Goal: Task Accomplishment & Management: Use online tool/utility

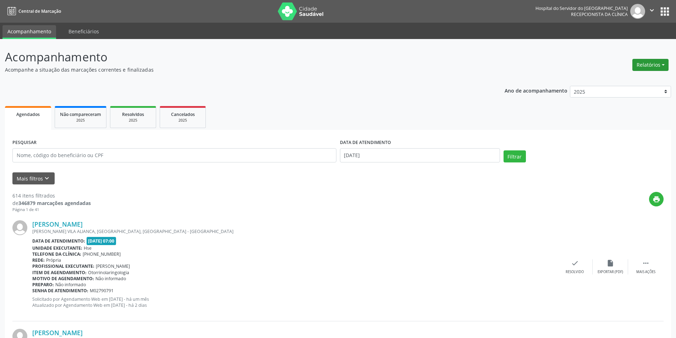
click at [648, 64] on button "Relatórios" at bounding box center [650, 65] width 36 height 12
click at [633, 84] on link "Agendamentos" at bounding box center [631, 80] width 76 height 10
select select "7"
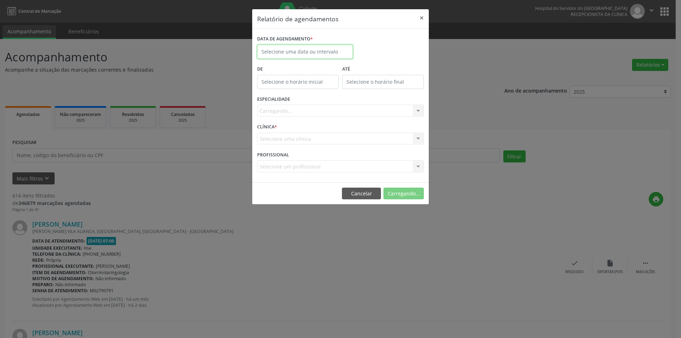
click at [313, 52] on input "text" at bounding box center [305, 52] width 96 height 14
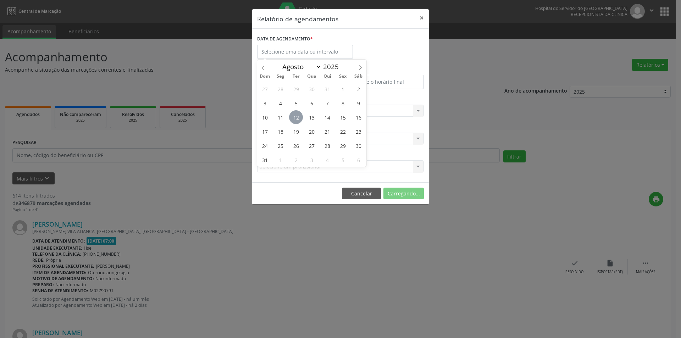
click at [295, 115] on span "12" at bounding box center [296, 117] width 14 height 14
type input "[DATE]"
click at [295, 115] on span "12" at bounding box center [296, 117] width 14 height 14
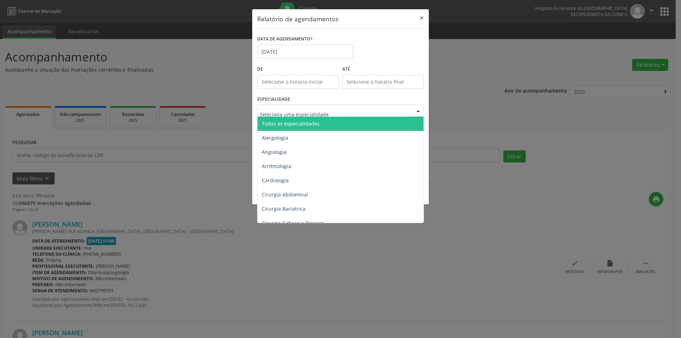
click at [306, 128] on span "Todas as especialidades" at bounding box center [341, 124] width 167 height 14
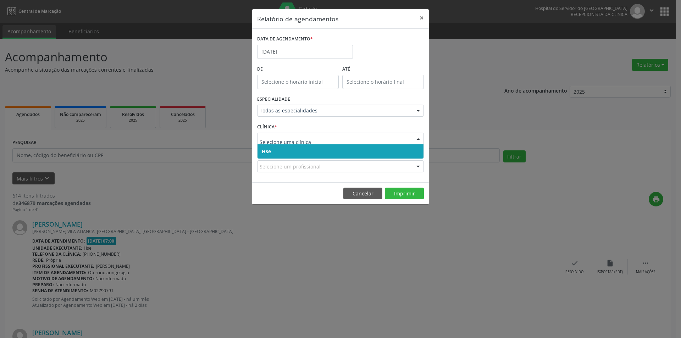
click at [287, 151] on span "Hse" at bounding box center [341, 151] width 166 height 14
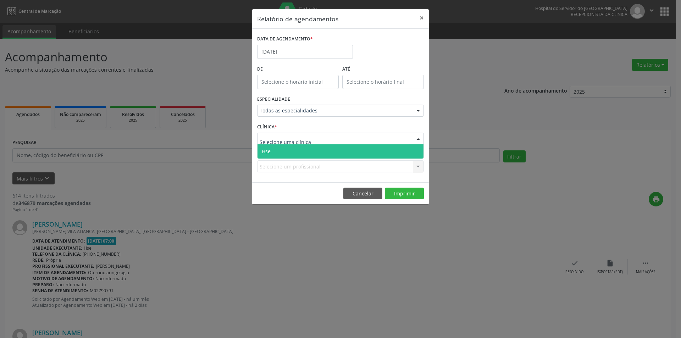
click at [290, 153] on span "Hse" at bounding box center [341, 151] width 166 height 14
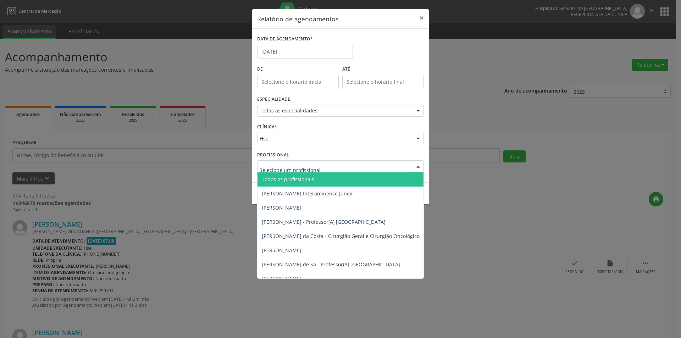
click at [312, 182] on span "Todos os profissionais" at bounding box center [288, 179] width 53 height 7
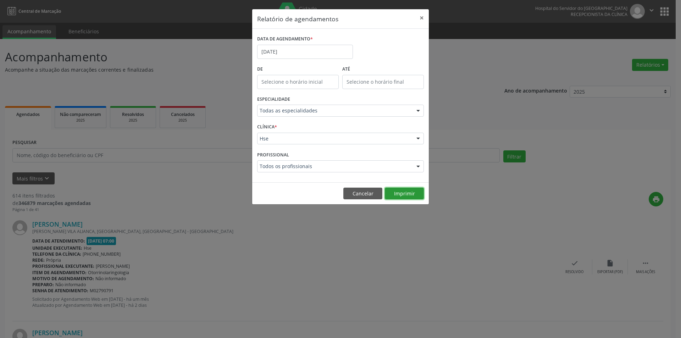
click at [404, 199] on button "Imprimir" at bounding box center [404, 194] width 39 height 12
